Goal: Register for event/course

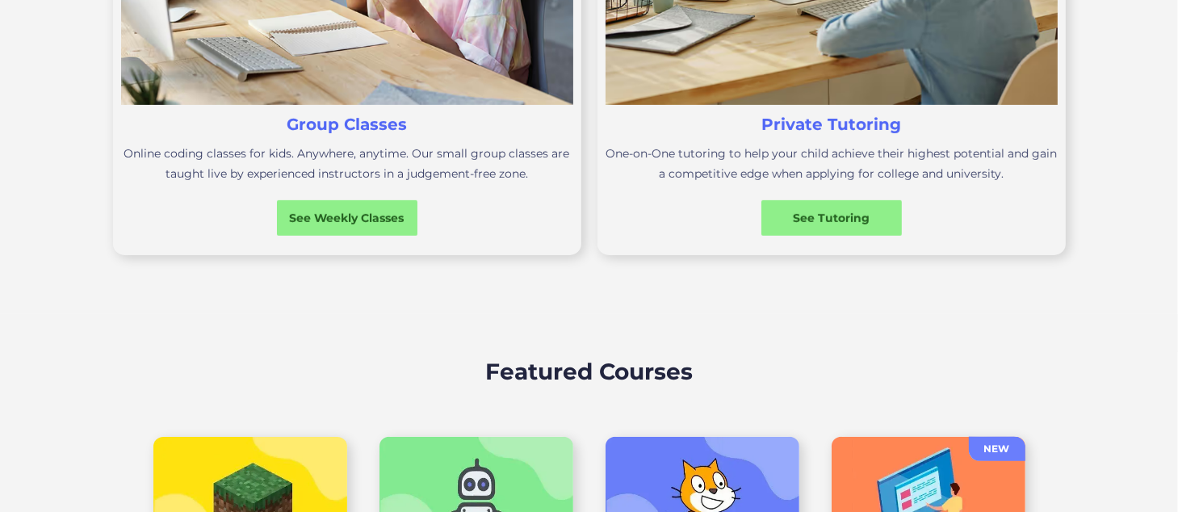
scroll to position [753, 0]
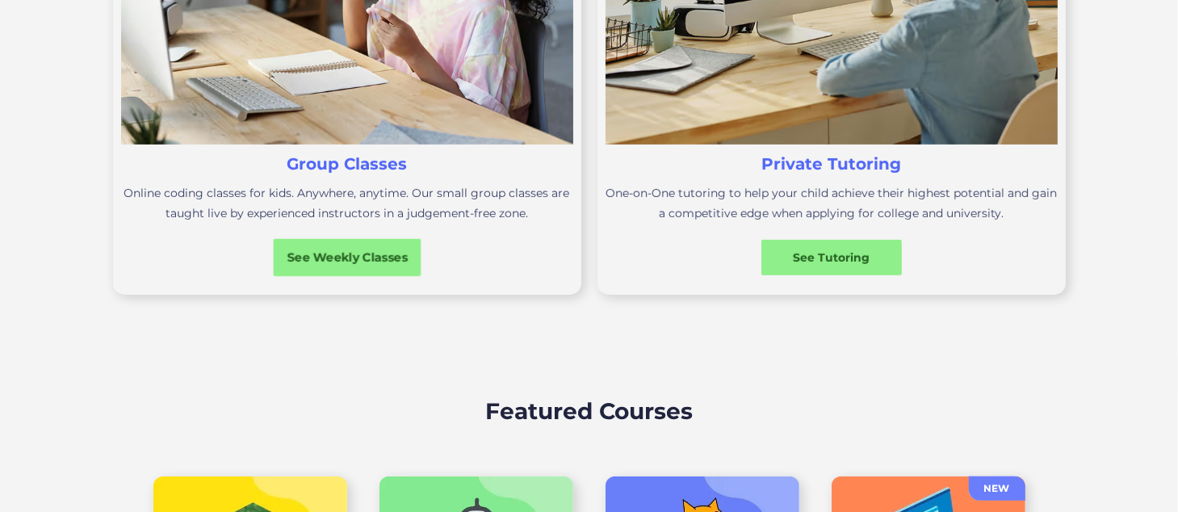
click at [340, 266] on div "See Weekly Classes" at bounding box center [347, 257] width 148 height 17
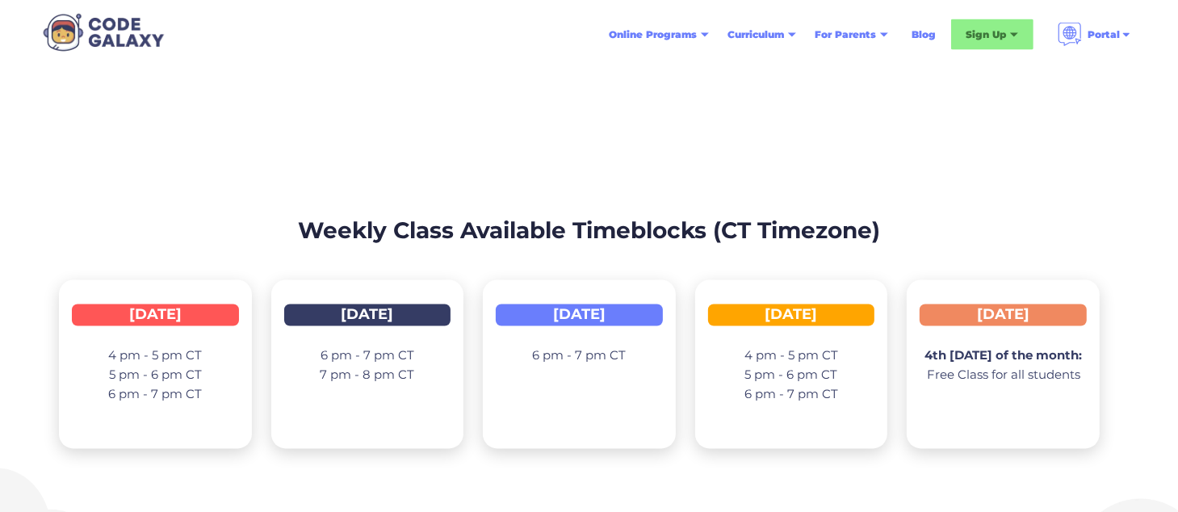
scroll to position [2422, 0]
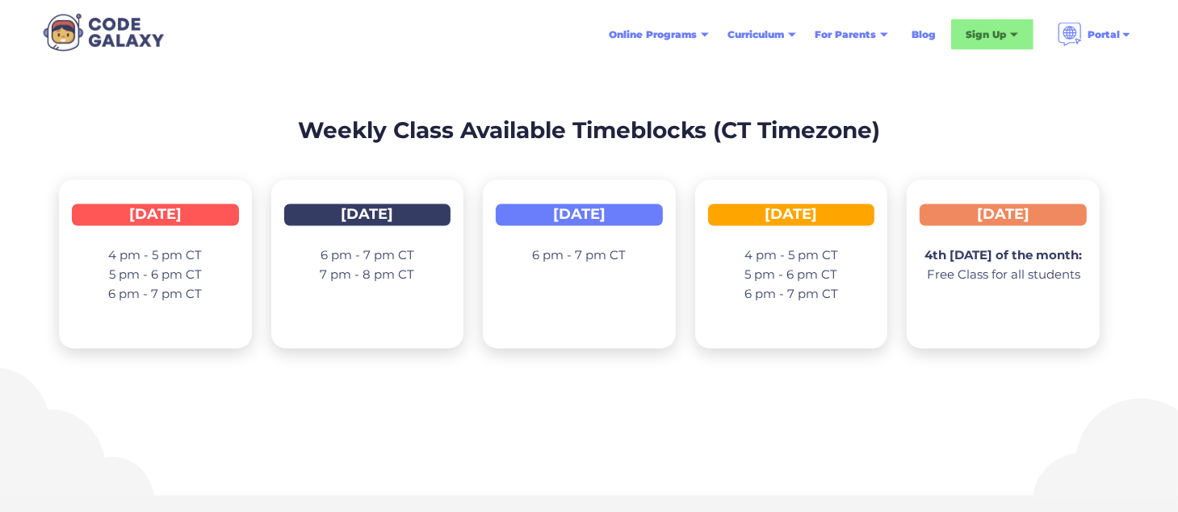
click at [1014, 226] on div "[DATE]" at bounding box center [1003, 215] width 167 height 22
click at [1014, 285] on p "4th [DATE] of the month: Free Class for all students" at bounding box center [1003, 265] width 157 height 39
drag, startPoint x: 996, startPoint y: 326, endPoint x: 985, endPoint y: 361, distance: 36.3
click at [996, 321] on div "4th [DATE] of the month: Free Class for all students" at bounding box center [1003, 277] width 157 height 87
click at [985, 349] on div "[DATE] 4th [DATE] of the month: Free Class for all students" at bounding box center [1003, 264] width 193 height 169
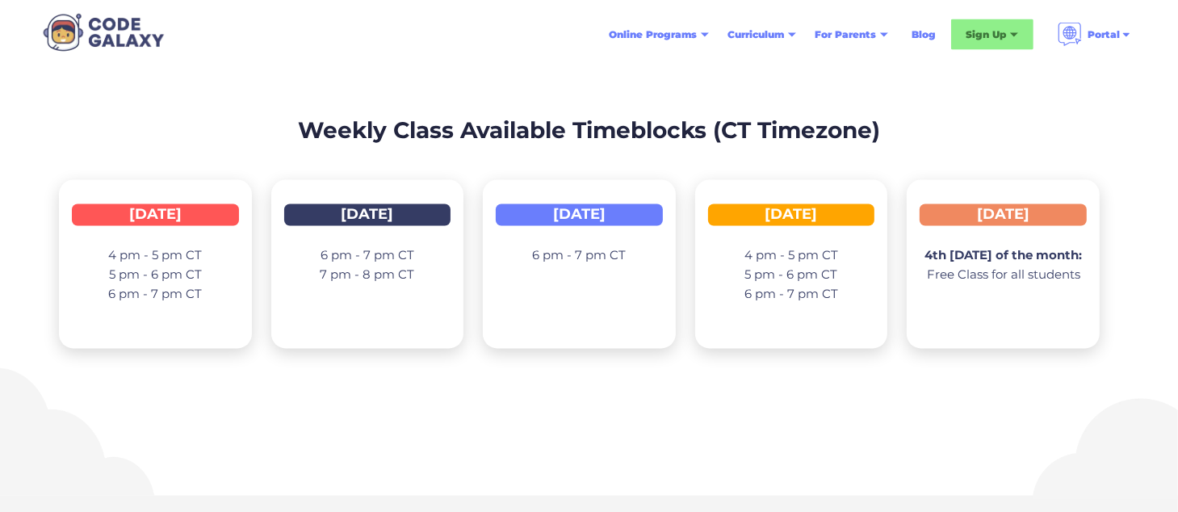
click at [993, 316] on div "4th [DATE] of the month: Free Class for all students" at bounding box center [1003, 277] width 157 height 87
click at [993, 315] on div "4th [DATE] of the month: Free Class for all students" at bounding box center [1003, 277] width 157 height 87
click at [1026, 145] on h2 "Weekly Class Available Timeblocks (CT Timezone)" at bounding box center [589, 131] width 1060 height 34
